Goal: Task Accomplishment & Management: Complete application form

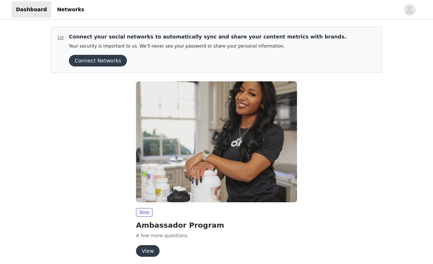
scroll to position [6, 0]
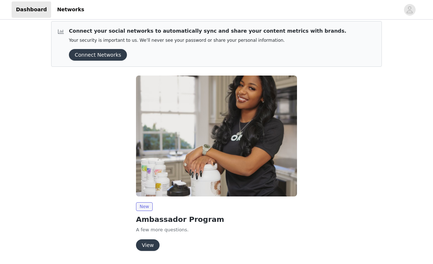
click at [147, 242] on button "View" at bounding box center [148, 245] width 24 height 12
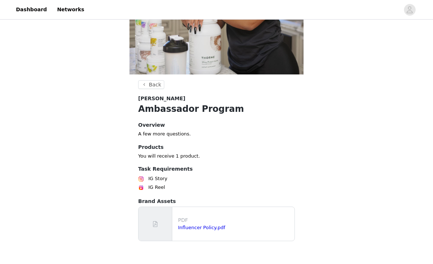
scroll to position [124, 0]
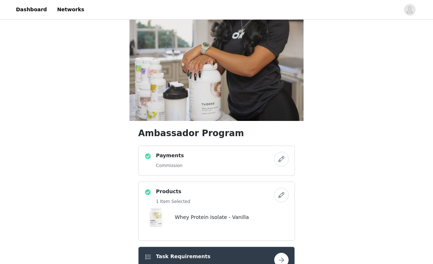
scroll to position [86, 0]
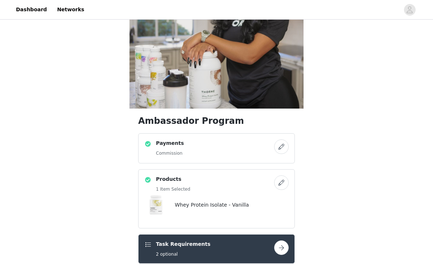
click at [286, 182] on button "button" at bounding box center [281, 183] width 15 height 15
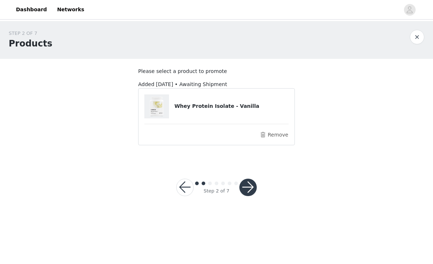
click at [241, 107] on h4 "Whey Protein Isolate - Vanilla" at bounding box center [232, 106] width 114 height 8
click at [168, 115] on img at bounding box center [157, 106] width 24 height 24
click at [185, 71] on p "Please select a product to promote" at bounding box center [216, 72] width 157 height 8
click at [280, 136] on button "Remove" at bounding box center [274, 134] width 29 height 9
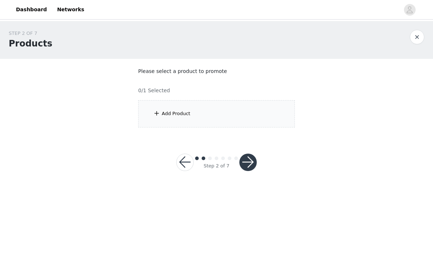
click at [265, 117] on div "Add Product" at bounding box center [216, 113] width 157 height 27
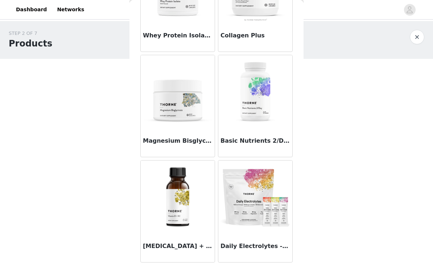
scroll to position [192, 0]
click at [184, 212] on img at bounding box center [178, 196] width 73 height 73
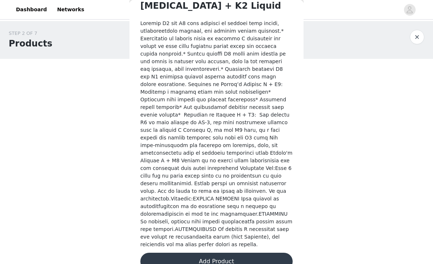
scroll to position [204, 0]
click at [260, 253] on button "Add Product" at bounding box center [216, 261] width 152 height 17
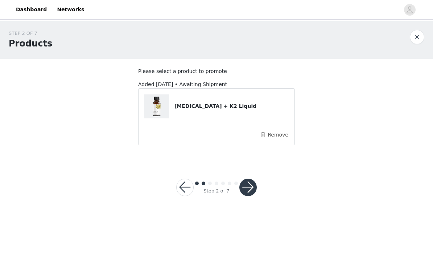
click at [250, 185] on button "button" at bounding box center [248, 187] width 17 height 17
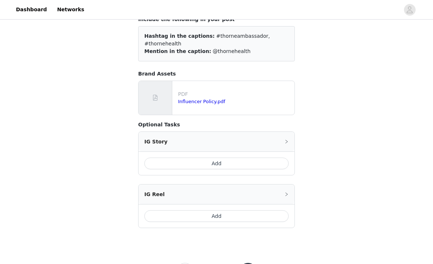
scroll to position [54, 0]
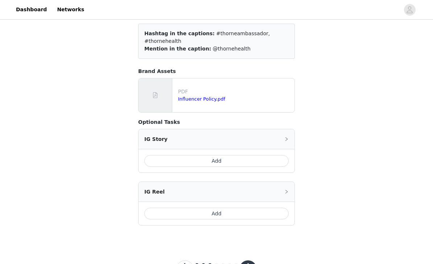
click at [281, 129] on div "IG Story" at bounding box center [217, 139] width 156 height 20
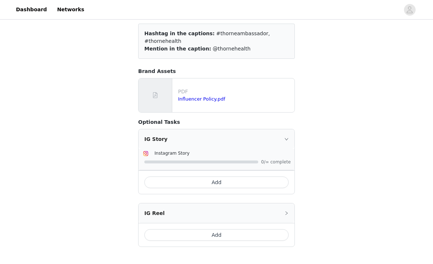
click at [284, 138] on div "IG Story" at bounding box center [217, 139] width 156 height 20
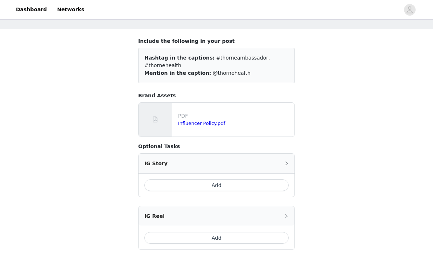
scroll to position [28, 0]
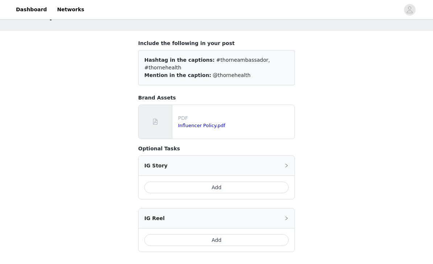
click at [209, 123] on link "Influencer Policy.pdf" at bounding box center [201, 125] width 47 height 5
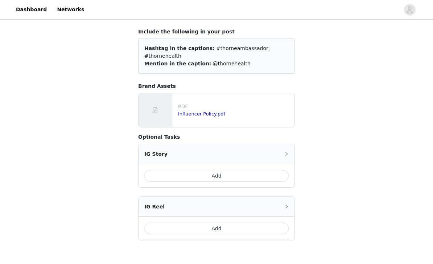
click at [280, 170] on button "Add" at bounding box center [216, 176] width 144 height 12
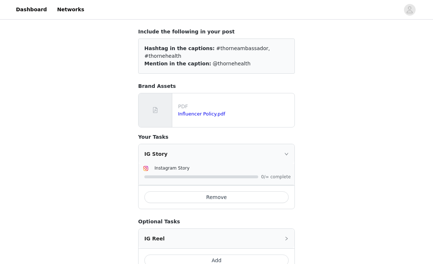
click at [274, 175] on span "0/∞ complete" at bounding box center [275, 177] width 29 height 4
click at [261, 164] on div "Instagram Story" at bounding box center [216, 168] width 147 height 9
click at [189, 154] on div "IG Story" at bounding box center [217, 154] width 156 height 20
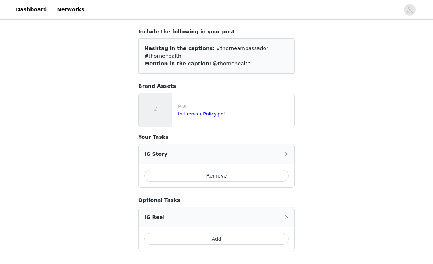
click at [195, 150] on div "IG Story" at bounding box center [217, 154] width 156 height 20
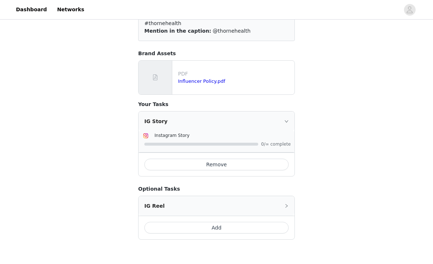
scroll to position [86, 0]
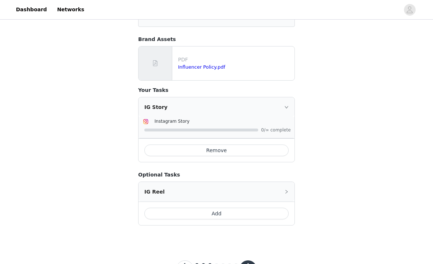
click at [189, 261] on button "button" at bounding box center [184, 268] width 17 height 17
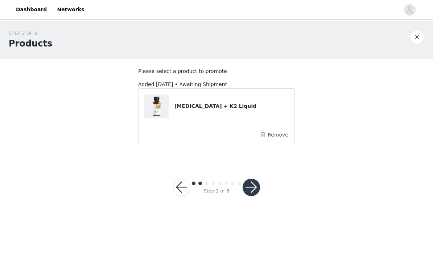
click at [185, 189] on button "button" at bounding box center [181, 187] width 17 height 17
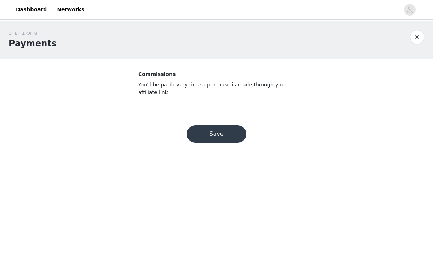
click at [229, 135] on button "Save" at bounding box center [217, 133] width 60 height 17
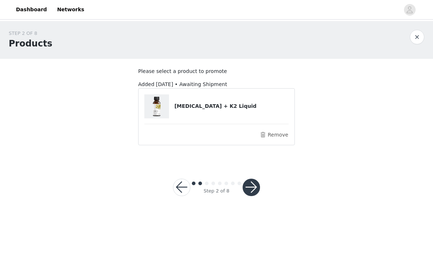
click at [41, 10] on link "Dashboard" at bounding box center [32, 9] width 40 height 16
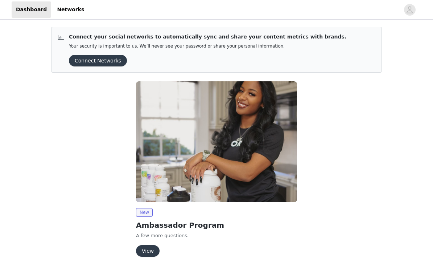
scroll to position [6, 0]
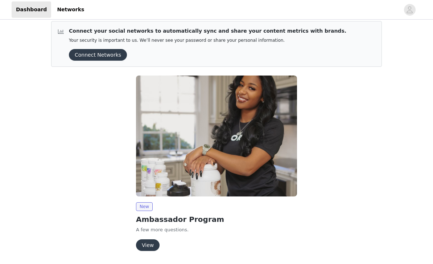
click at [152, 243] on button "View" at bounding box center [148, 245] width 24 height 12
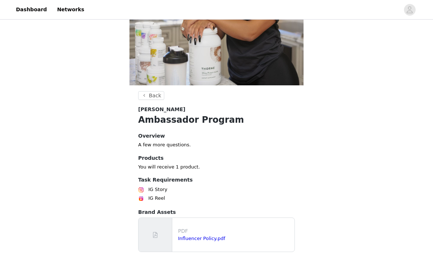
scroll to position [124, 0]
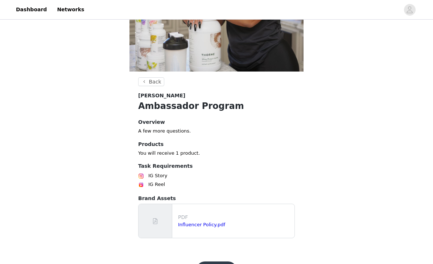
click at [216, 227] on link "Influencer Policy.pdf" at bounding box center [201, 224] width 47 height 5
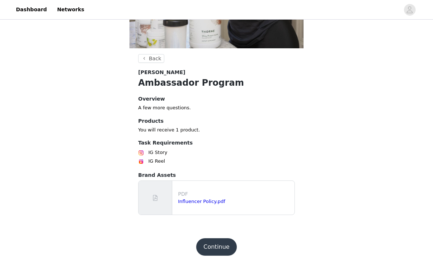
click at [222, 243] on button "Continue" at bounding box center [216, 246] width 41 height 17
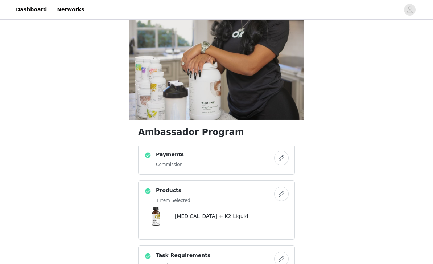
scroll to position [76, 0]
click at [283, 159] on button "button" at bounding box center [281, 158] width 15 height 15
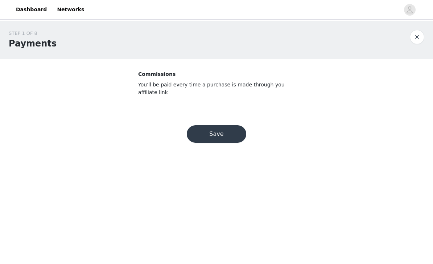
click at [231, 132] on button "Save" at bounding box center [217, 133] width 60 height 17
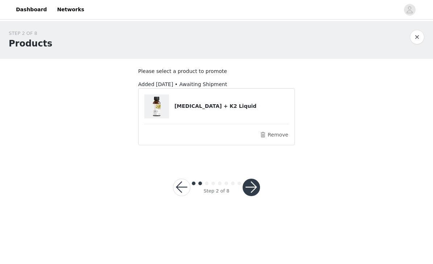
click at [252, 189] on button "button" at bounding box center [251, 187] width 17 height 17
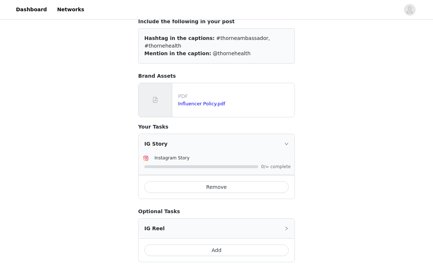
click at [163, 230] on div "IG Reel" at bounding box center [217, 229] width 156 height 20
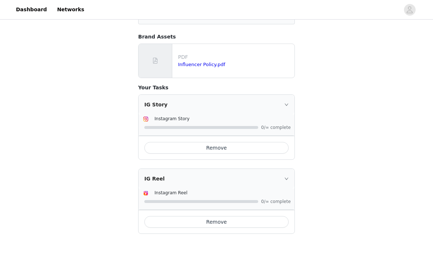
scroll to position [97, 0]
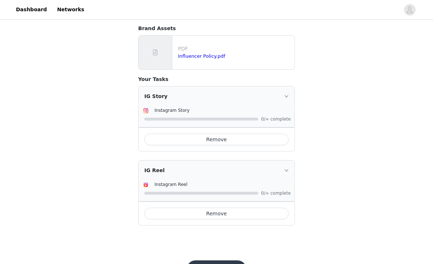
click at [270, 191] on span "0/∞ complete" at bounding box center [275, 193] width 29 height 4
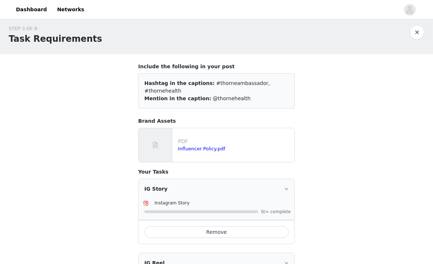
scroll to position [0, 0]
